Goal: Information Seeking & Learning: Find specific fact

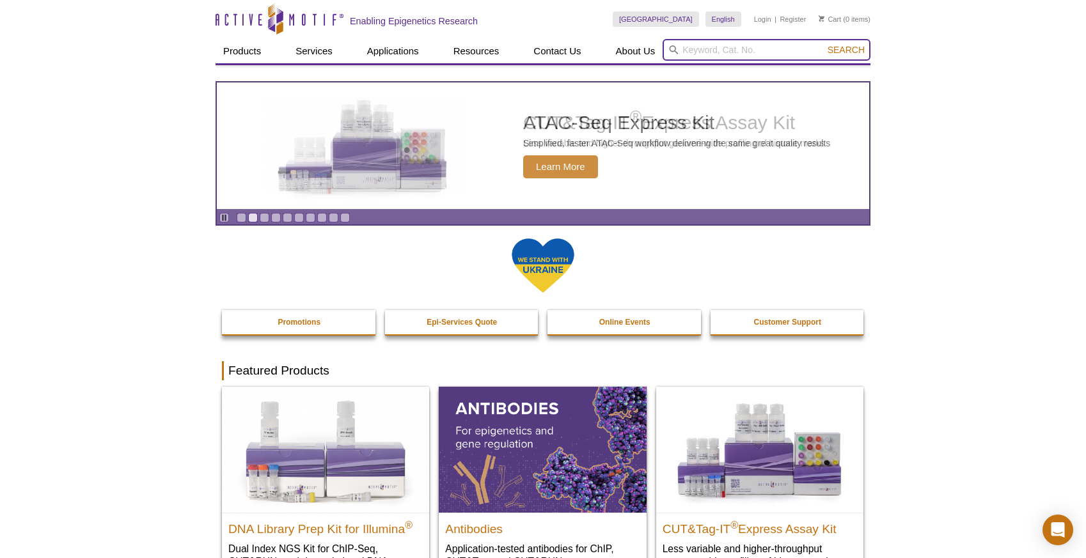
click at [725, 43] on input "search" at bounding box center [767, 50] width 208 height 22
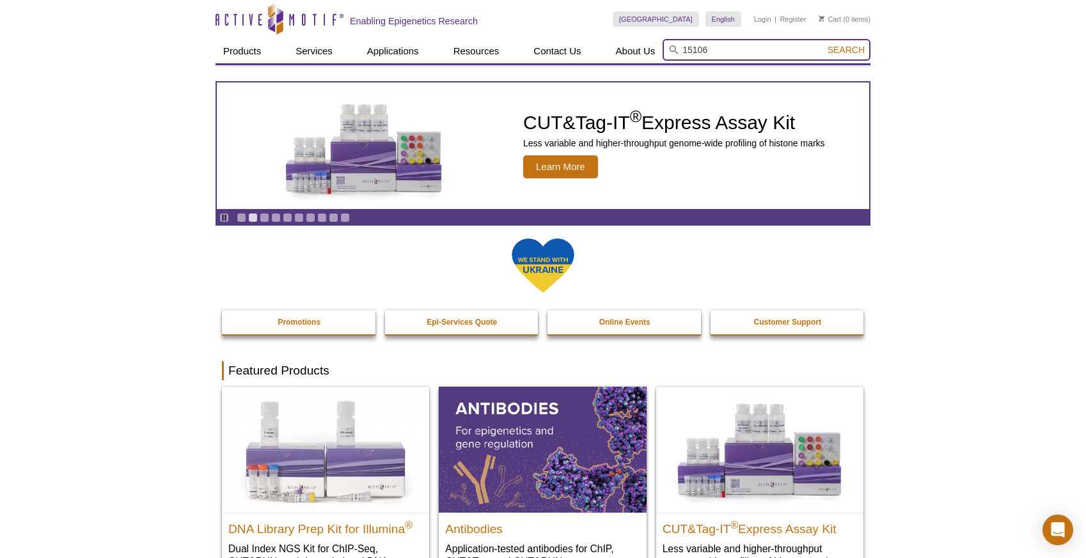
type input "15106"
click at [824, 44] on button "Search" at bounding box center [846, 50] width 45 height 12
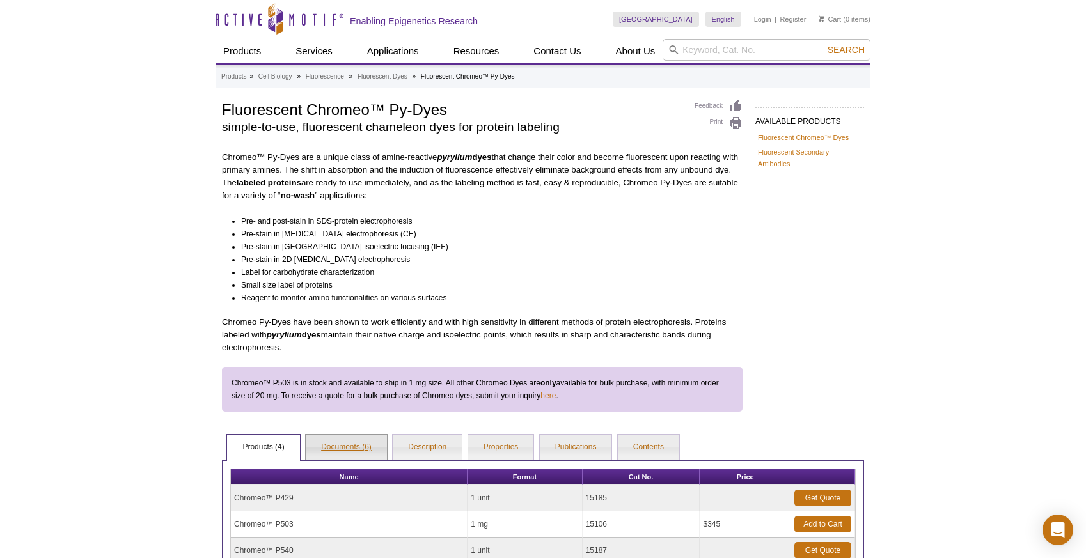
click at [325, 452] on link "Documents (6)" at bounding box center [346, 448] width 81 height 26
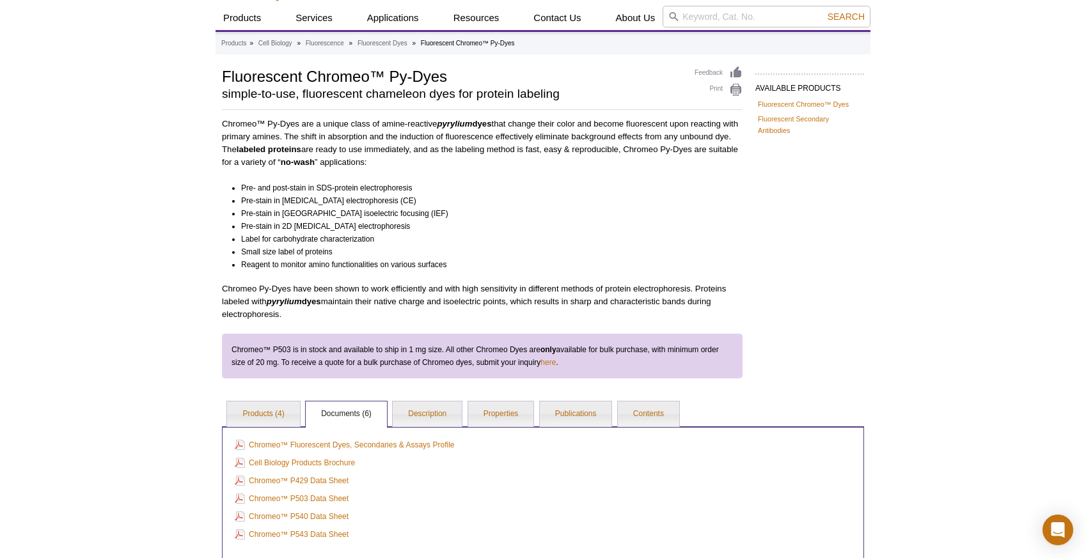
scroll to position [179, 0]
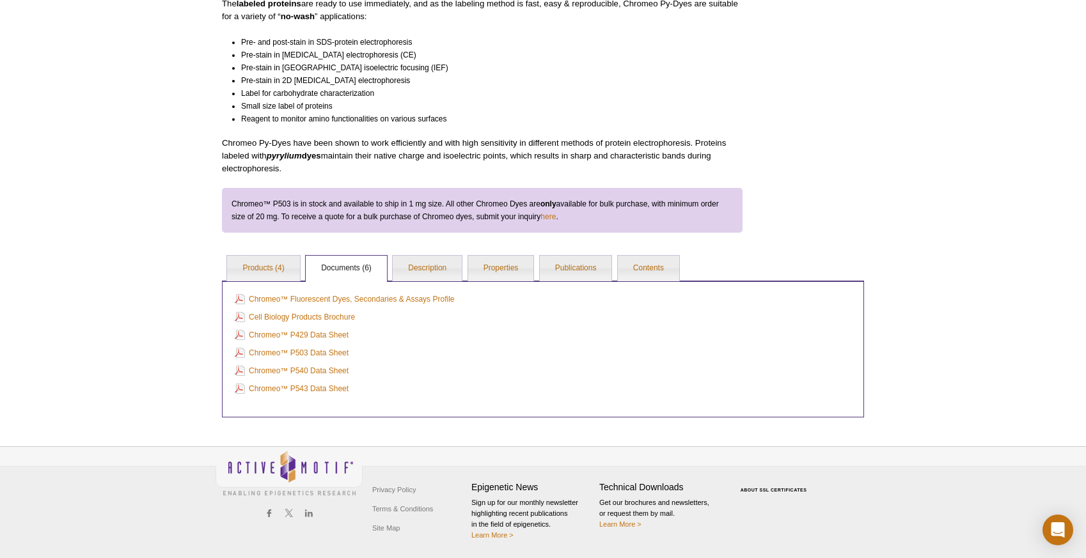
click at [173, 393] on div "Active Motif Logo Enabling Epigenetics Research 0 Search Skip to content Active…" at bounding box center [543, 189] width 1086 height 737
